Goal: Book appointment/travel/reservation

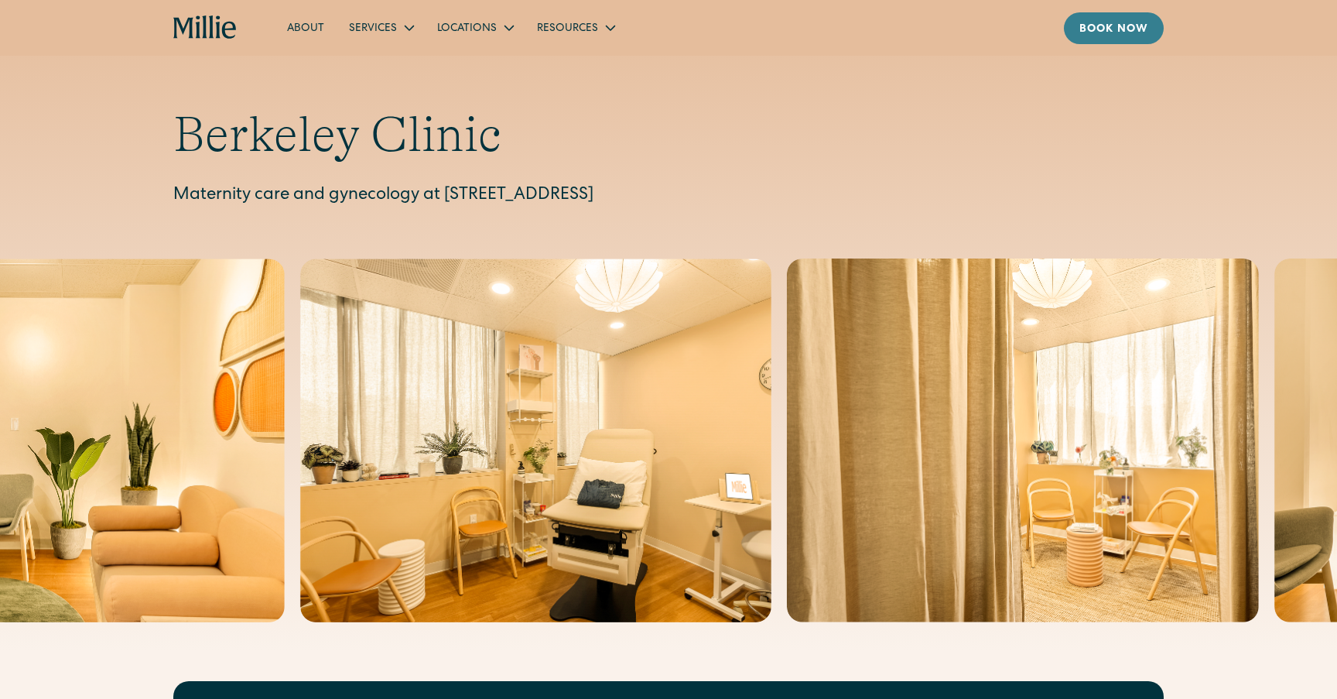
click at [1124, 19] on link "Book now" at bounding box center [1114, 28] width 100 height 32
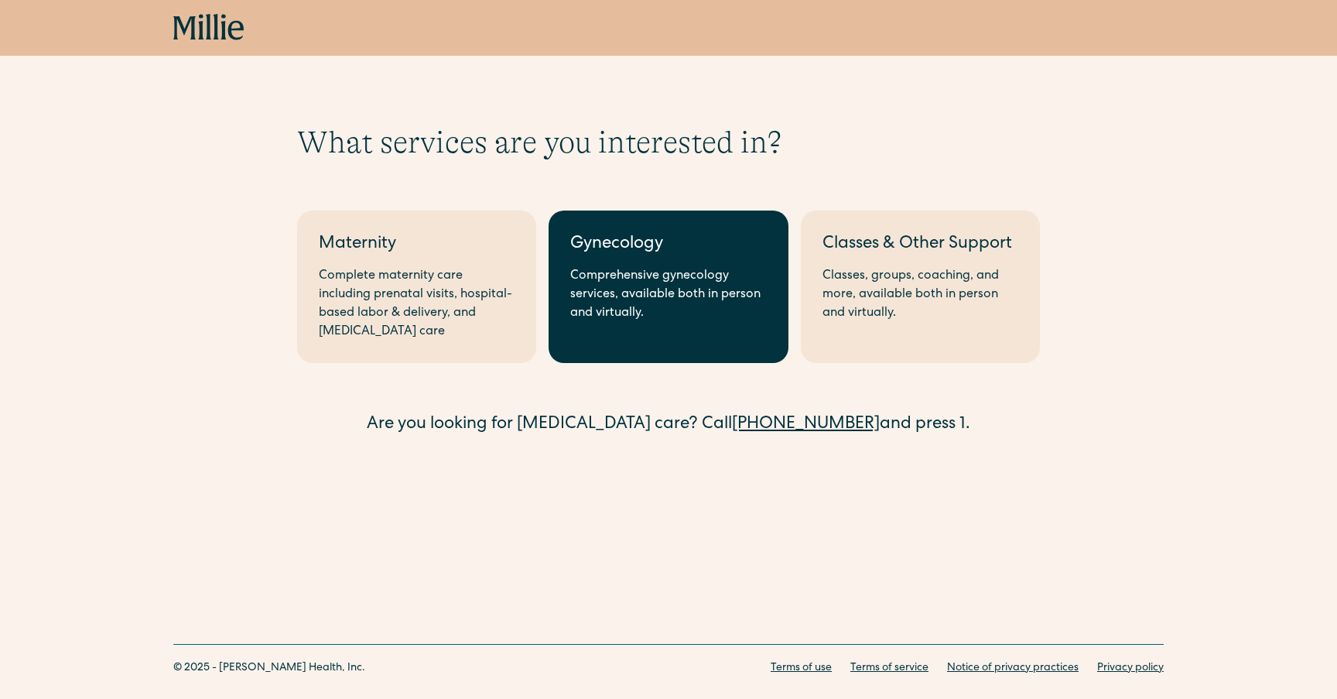
click at [662, 310] on div "Comprehensive gynecology services, available both in person and virtually." at bounding box center [668, 295] width 196 height 56
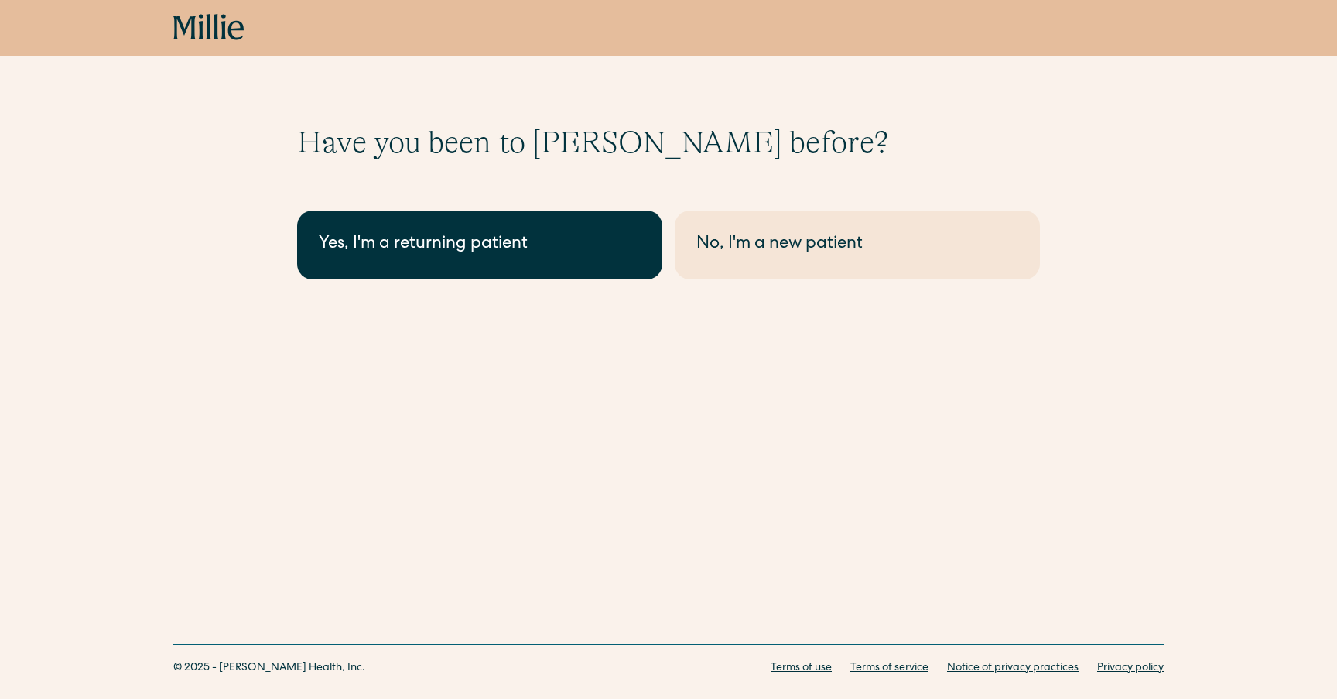
click at [606, 266] on link "Yes, I'm a returning patient" at bounding box center [479, 244] width 365 height 69
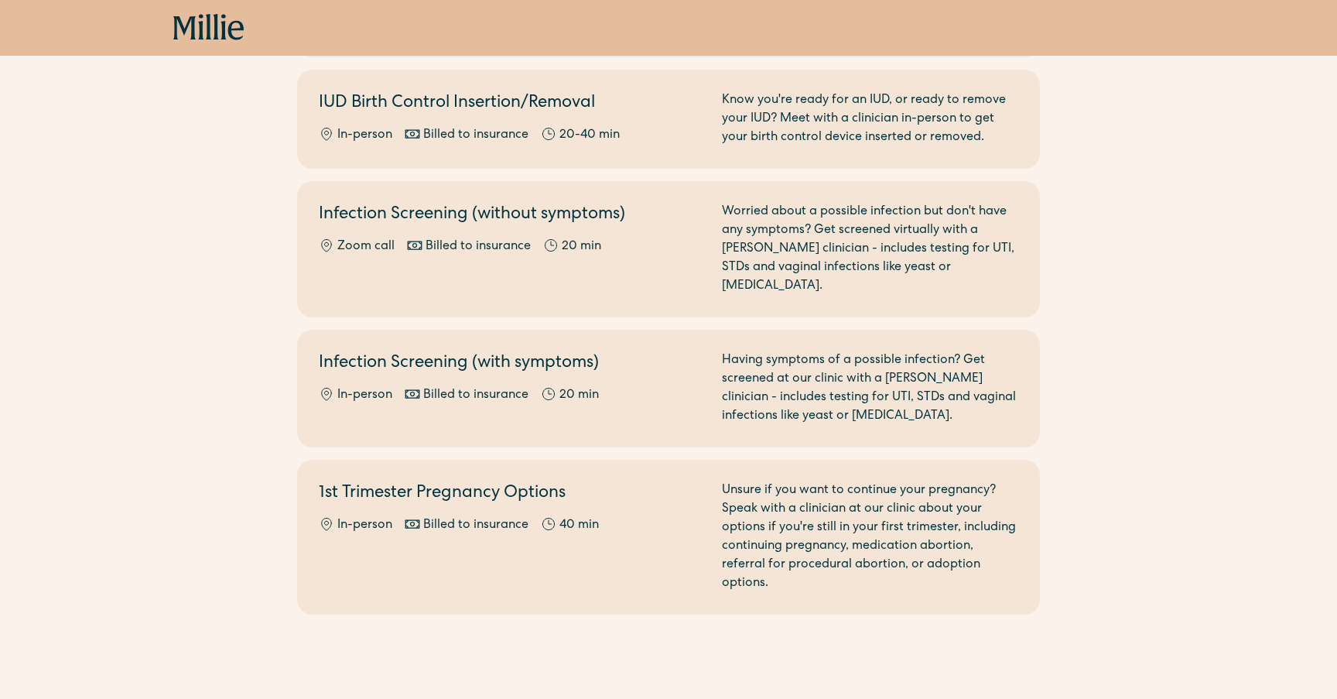
scroll to position [866, 0]
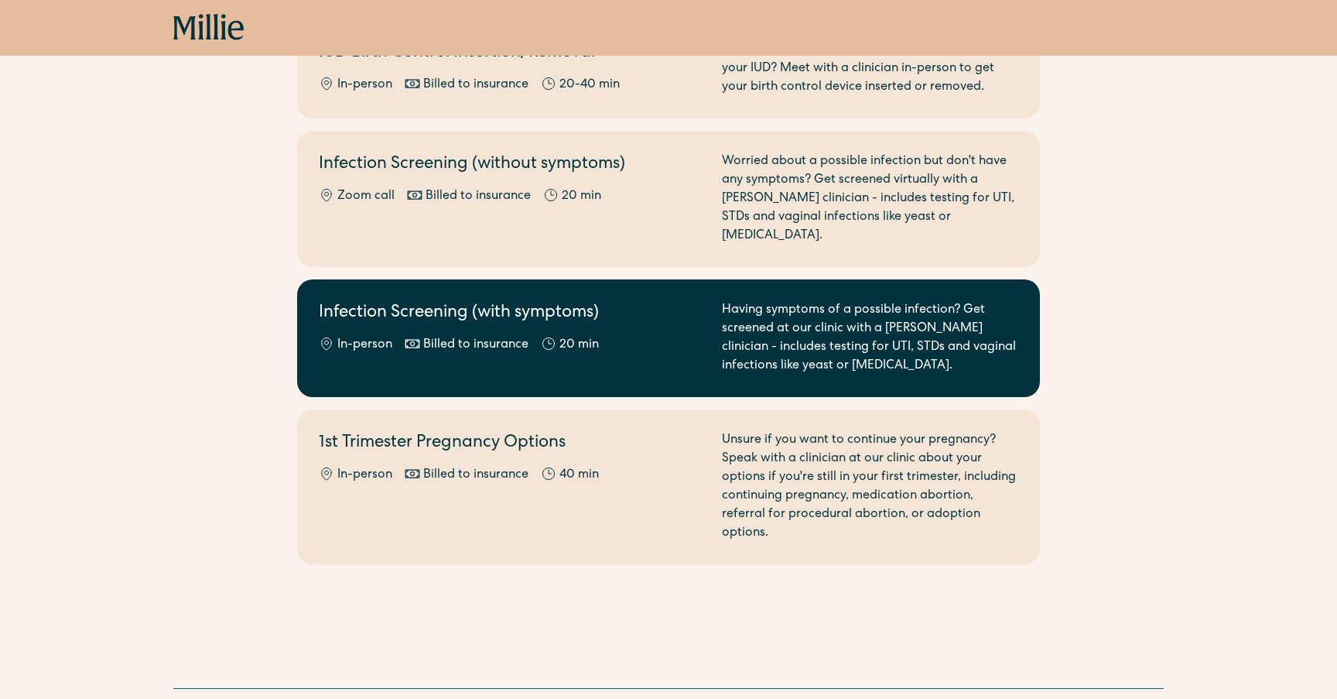
click at [651, 310] on div "Infection Screening (with symptoms) In-person Billed to insurance 20 min" at bounding box center [511, 338] width 385 height 74
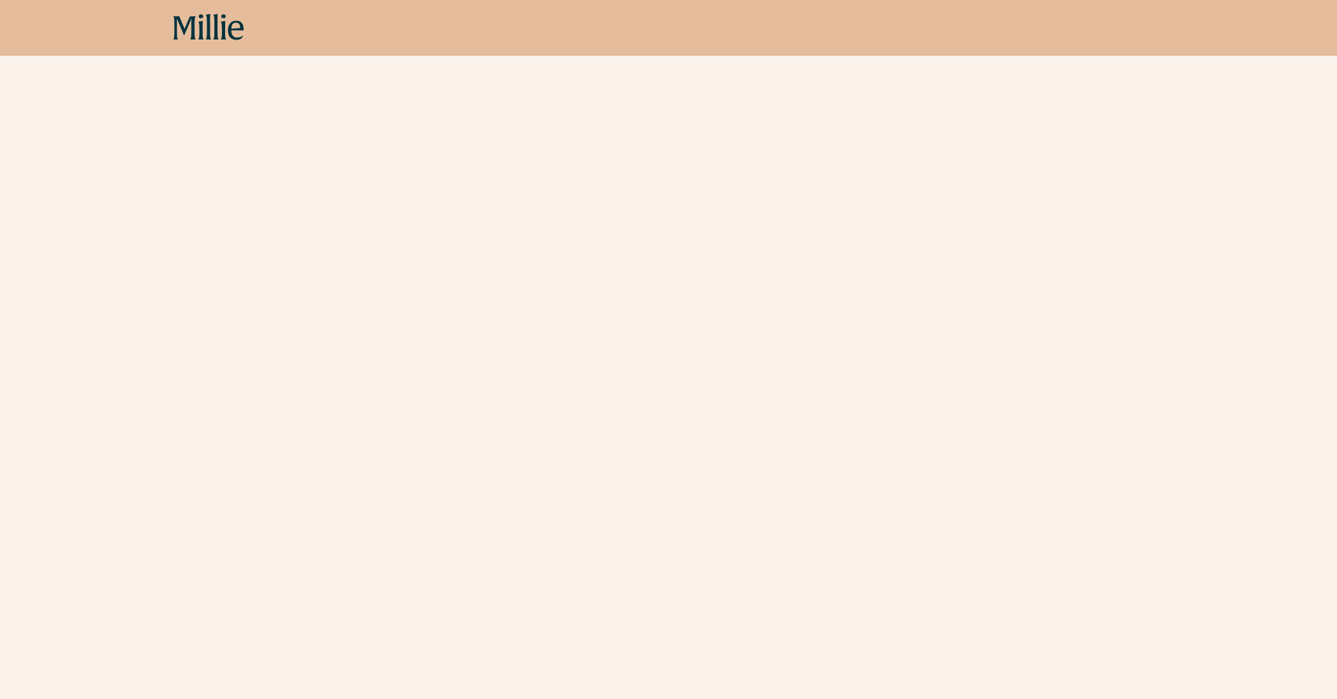
scroll to position [171, 0]
